Goal: Communication & Community: Answer question/provide support

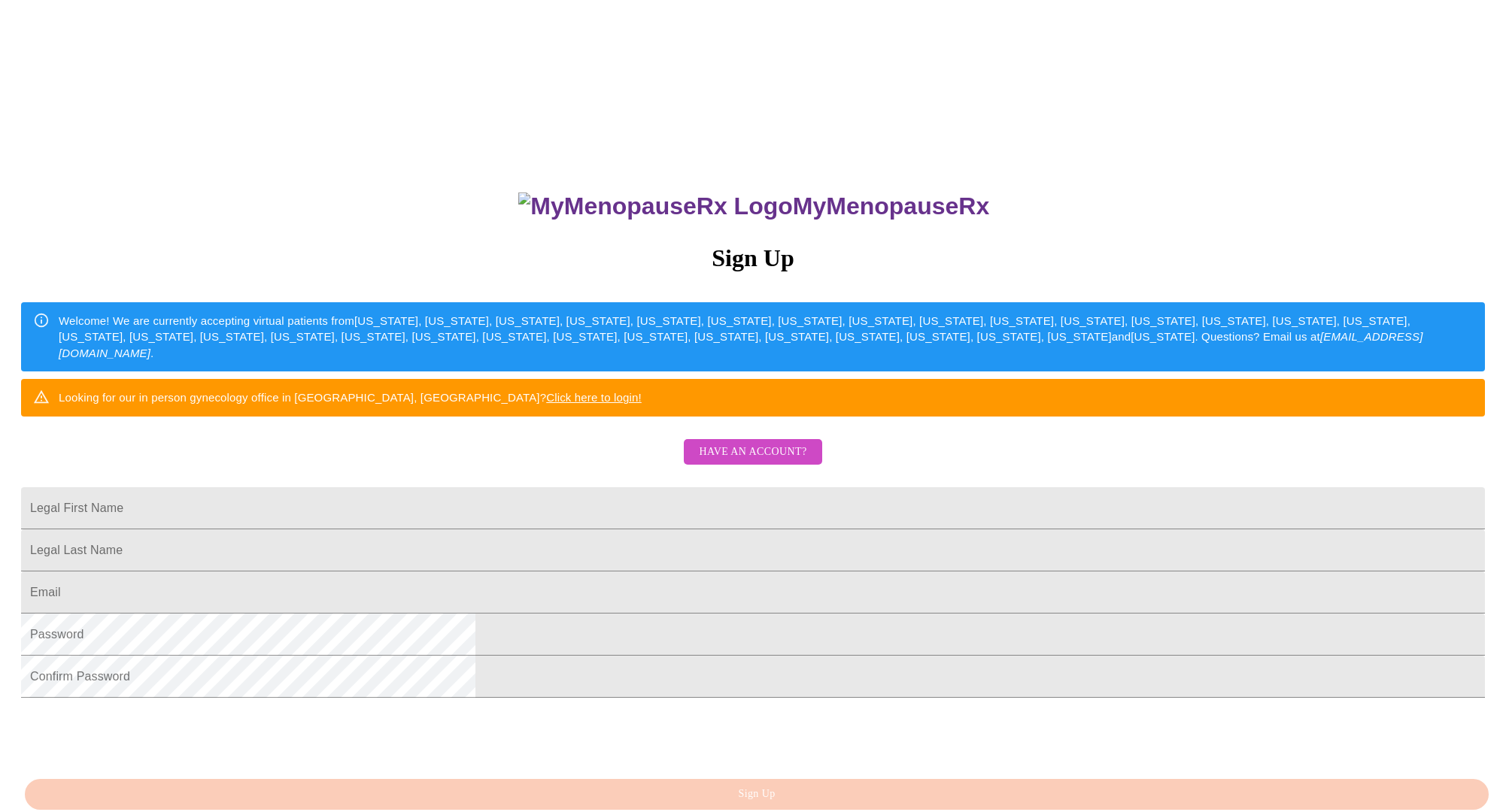
click at [735, 461] on span "Have an account?" at bounding box center [753, 453] width 107 height 19
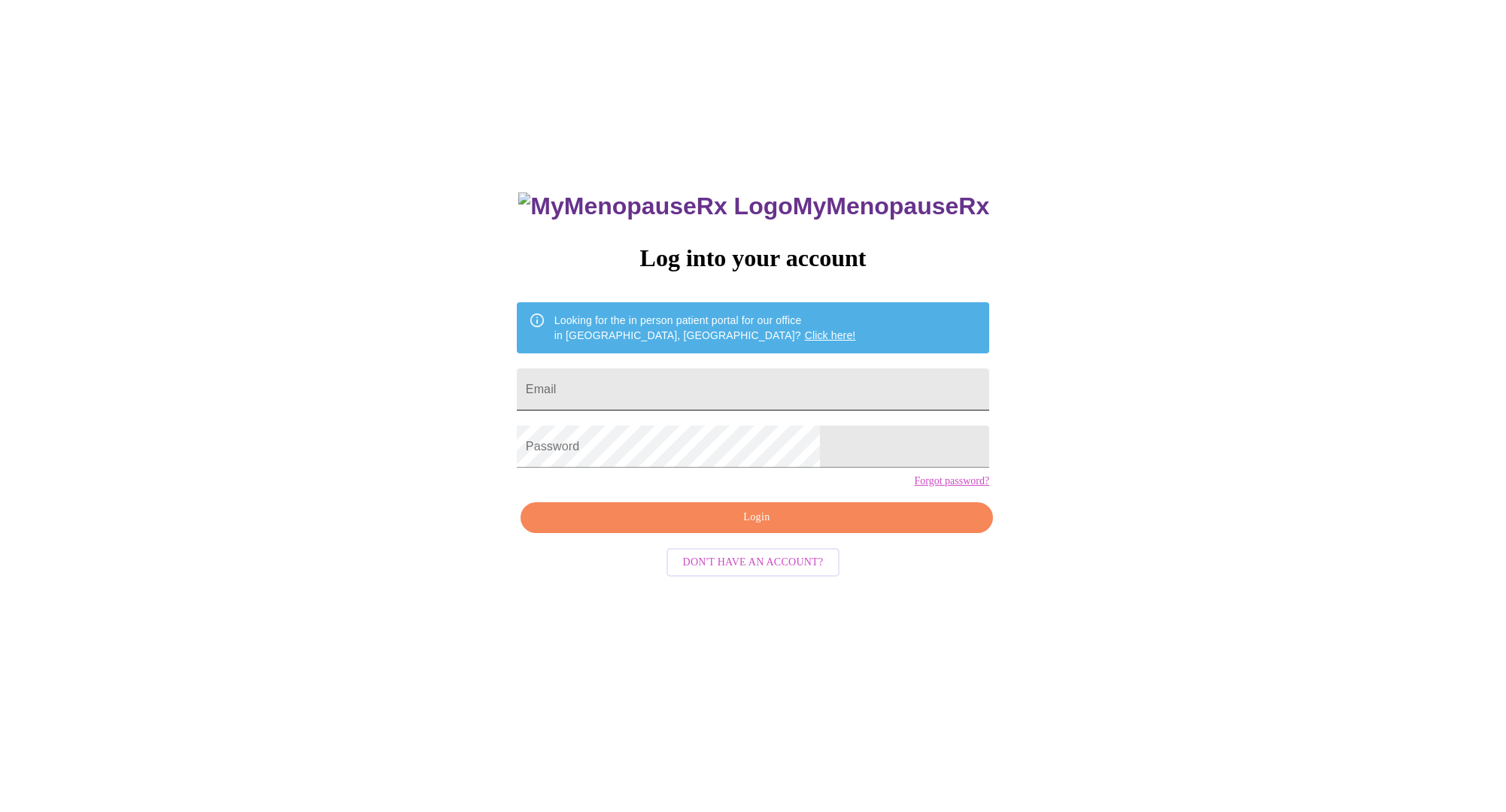
click at [668, 380] on input "Email" at bounding box center [753, 390] width 472 height 42
type input "[EMAIL_ADDRESS][DOMAIN_NAME]"
click at [839, 527] on span "Login" at bounding box center [756, 518] width 437 height 19
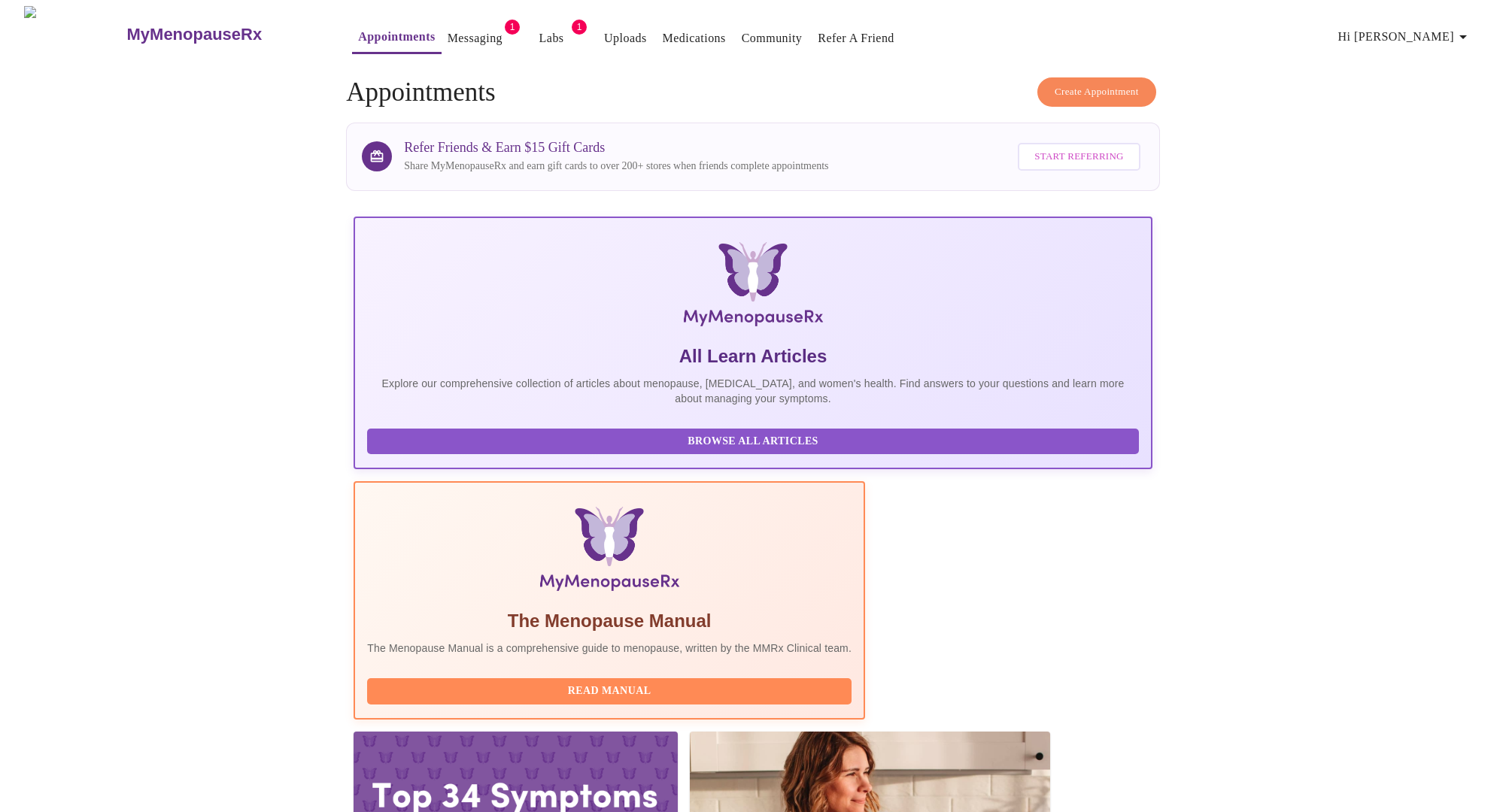
click at [448, 34] on link "Messaging" at bounding box center [475, 38] width 55 height 21
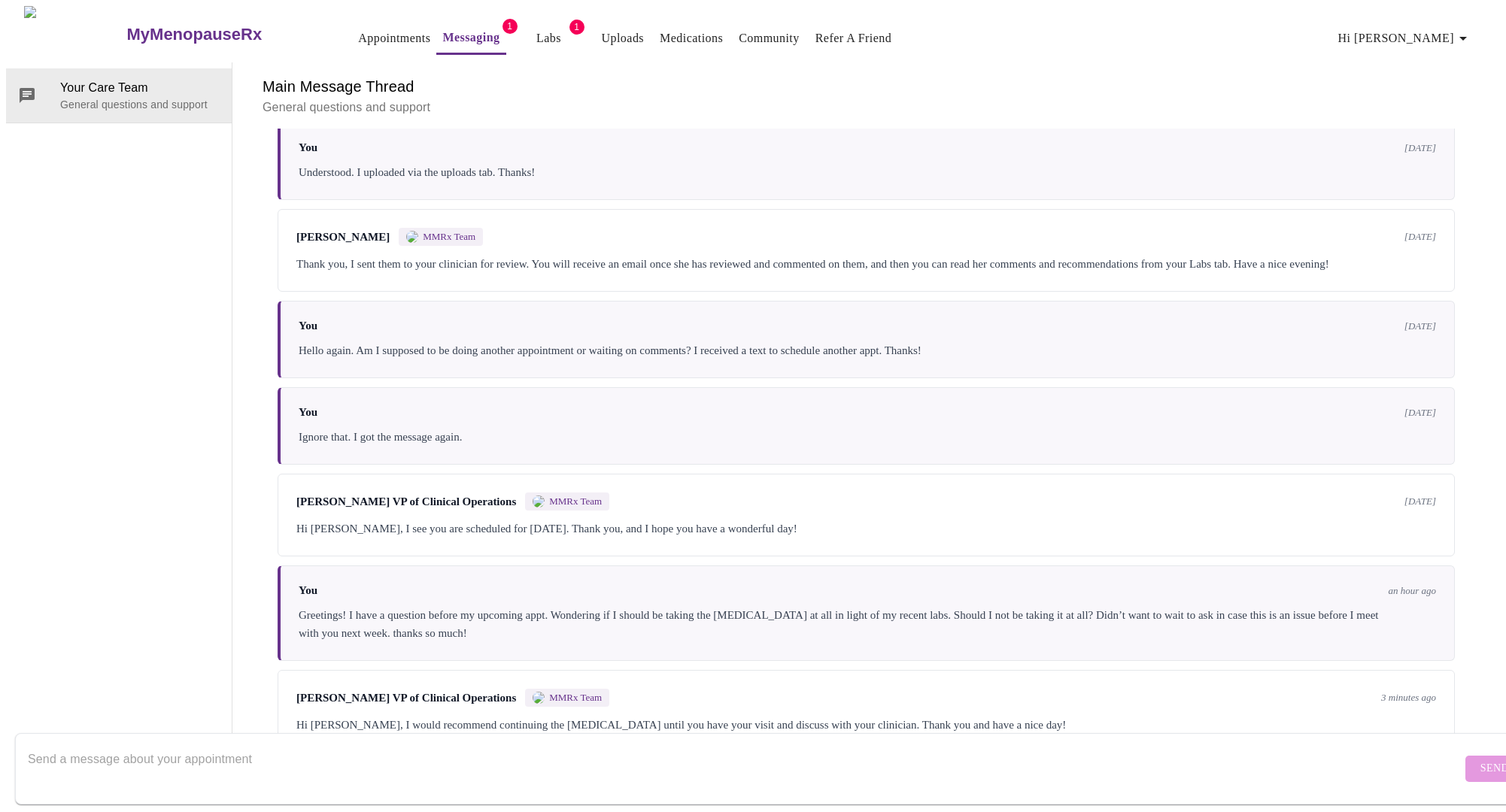
scroll to position [1667, 0]
click at [395, 744] on textarea "Send a message about your appointment" at bounding box center [744, 769] width 1433 height 48
type textarea "Thank you!"
click at [1465, 756] on button "Send" at bounding box center [1495, 769] width 59 height 26
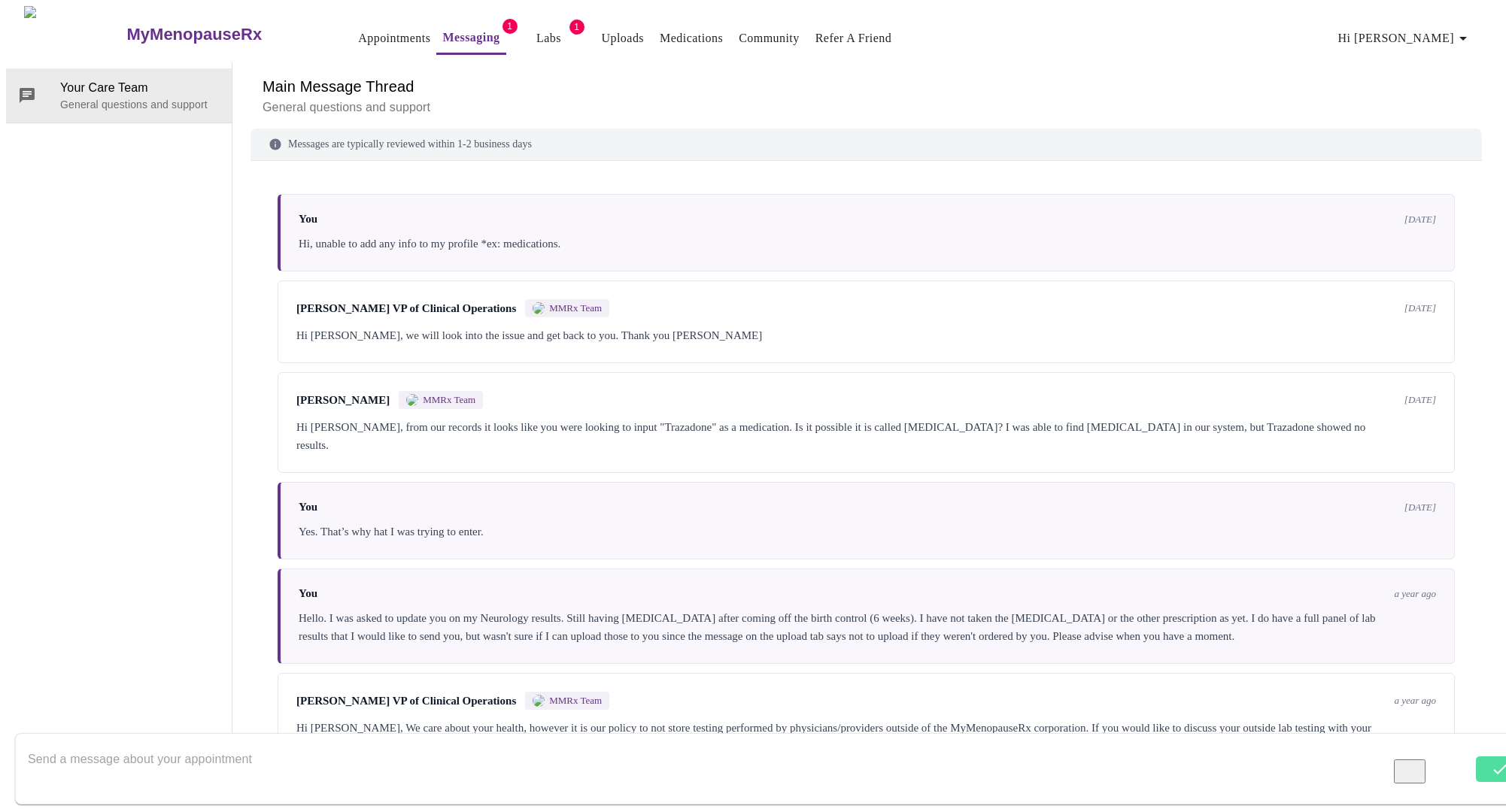
scroll to position [0, 0]
click at [1404, 35] on span "Hi [PERSON_NAME]" at bounding box center [1405, 38] width 134 height 21
click at [1428, 119] on li "Log out" at bounding box center [1437, 113] width 69 height 27
